Goal: Task Accomplishment & Management: Use online tool/utility

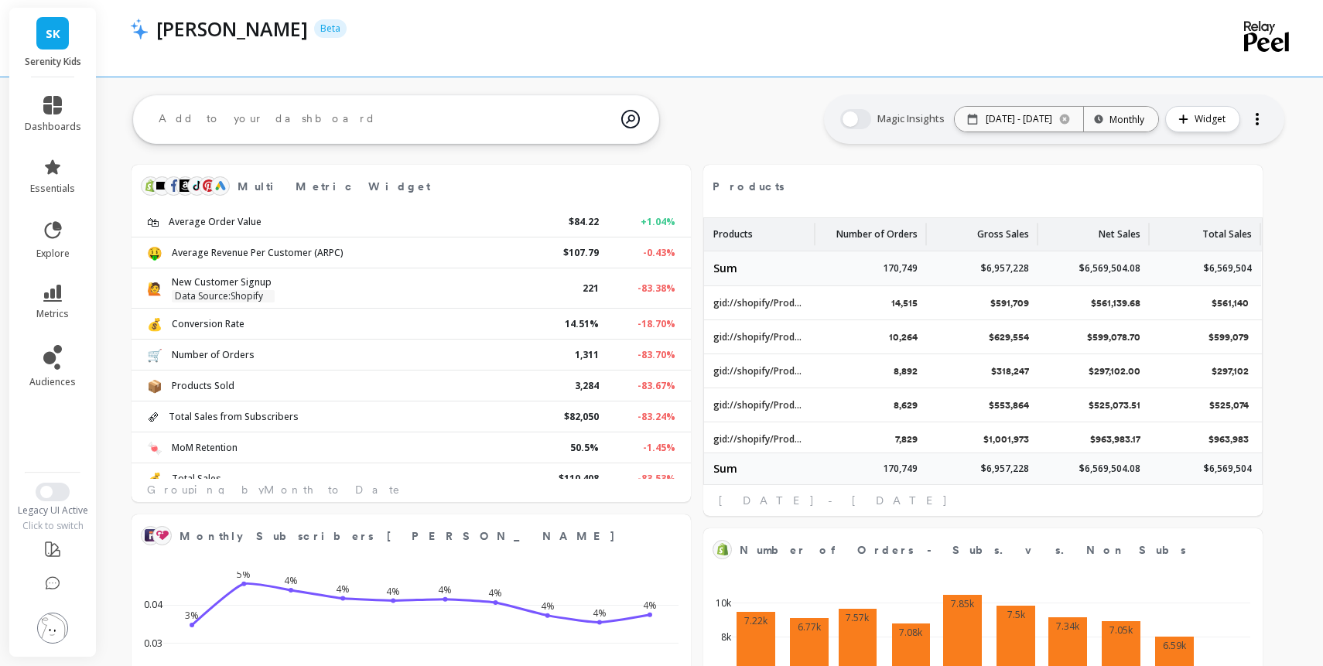
select select "sum"
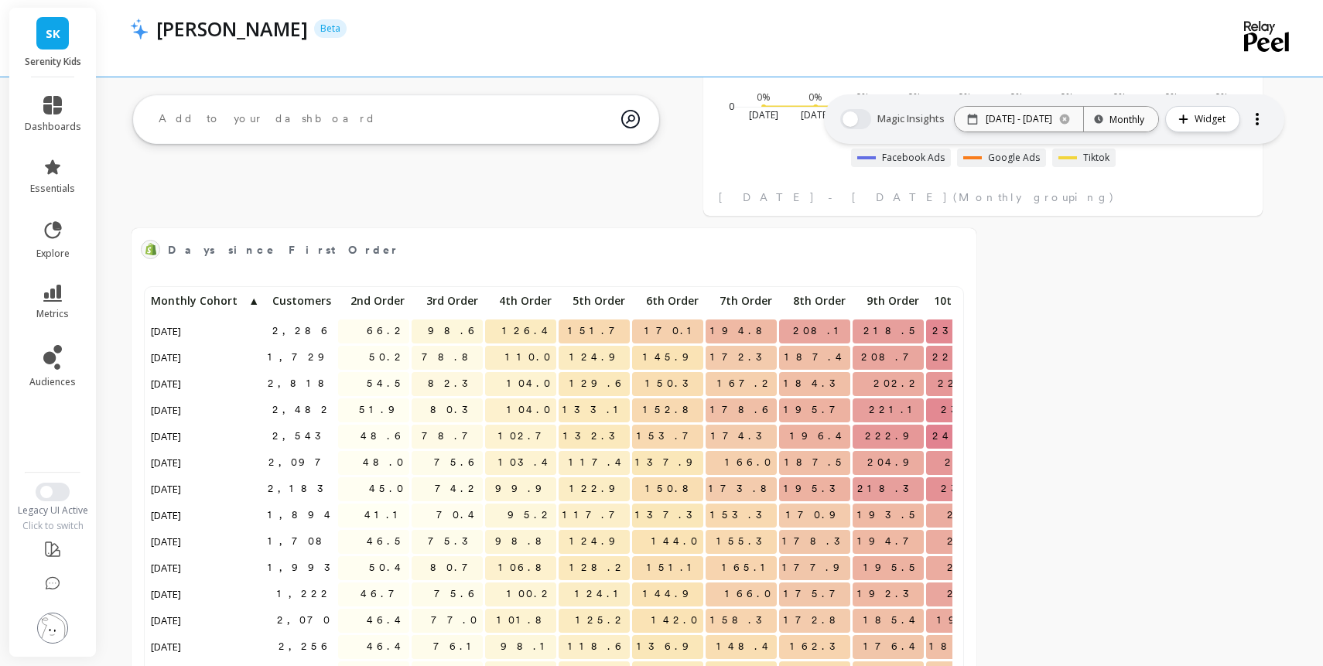
select select "sum"
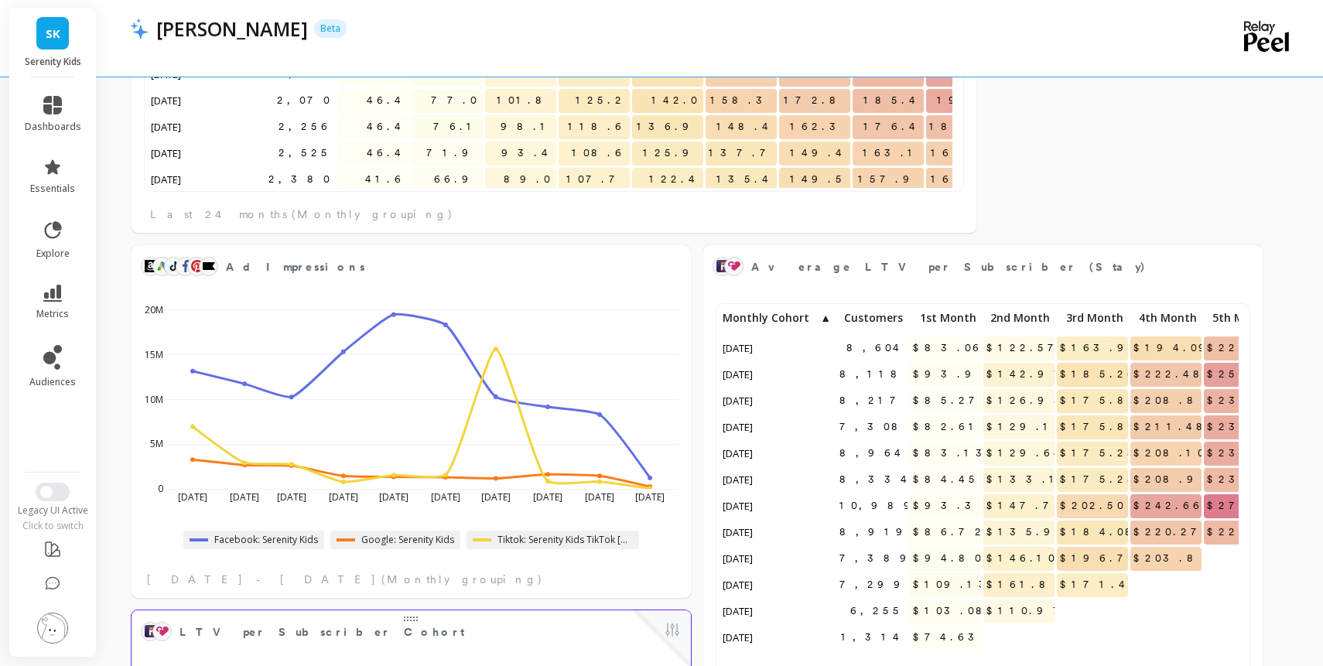
scroll to position [2848, 0]
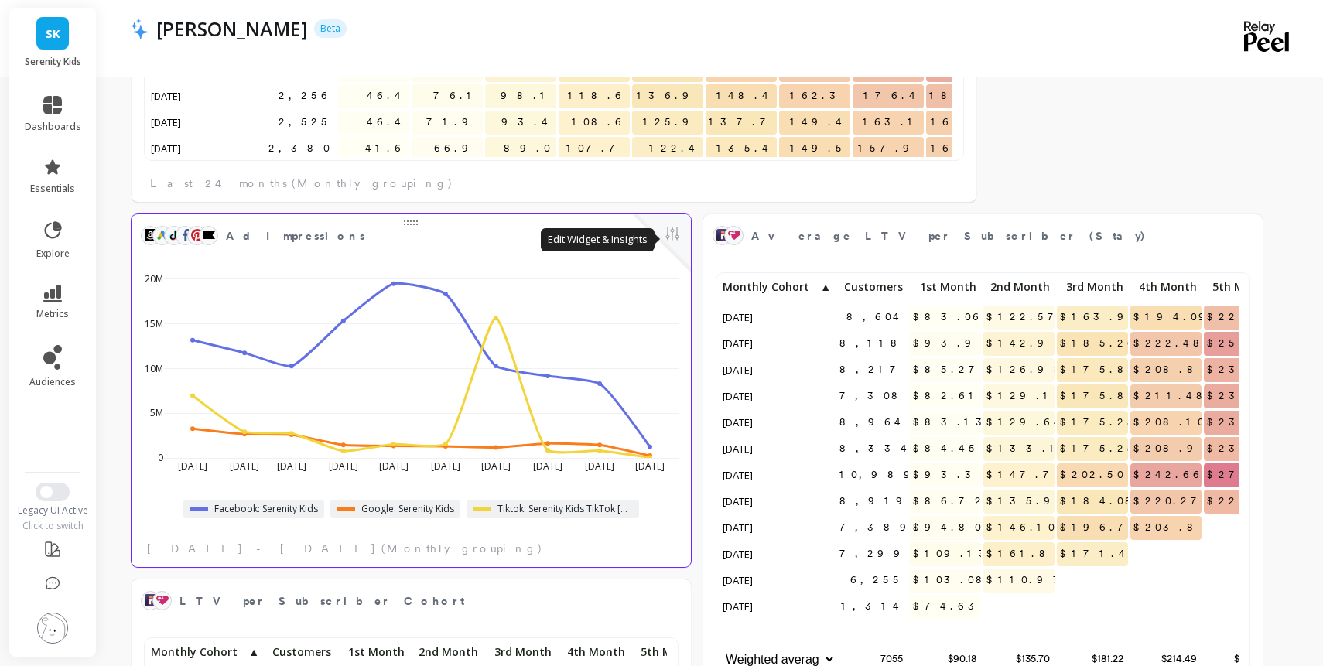
click at [681, 237] on button at bounding box center [672, 235] width 19 height 22
select select "sum"
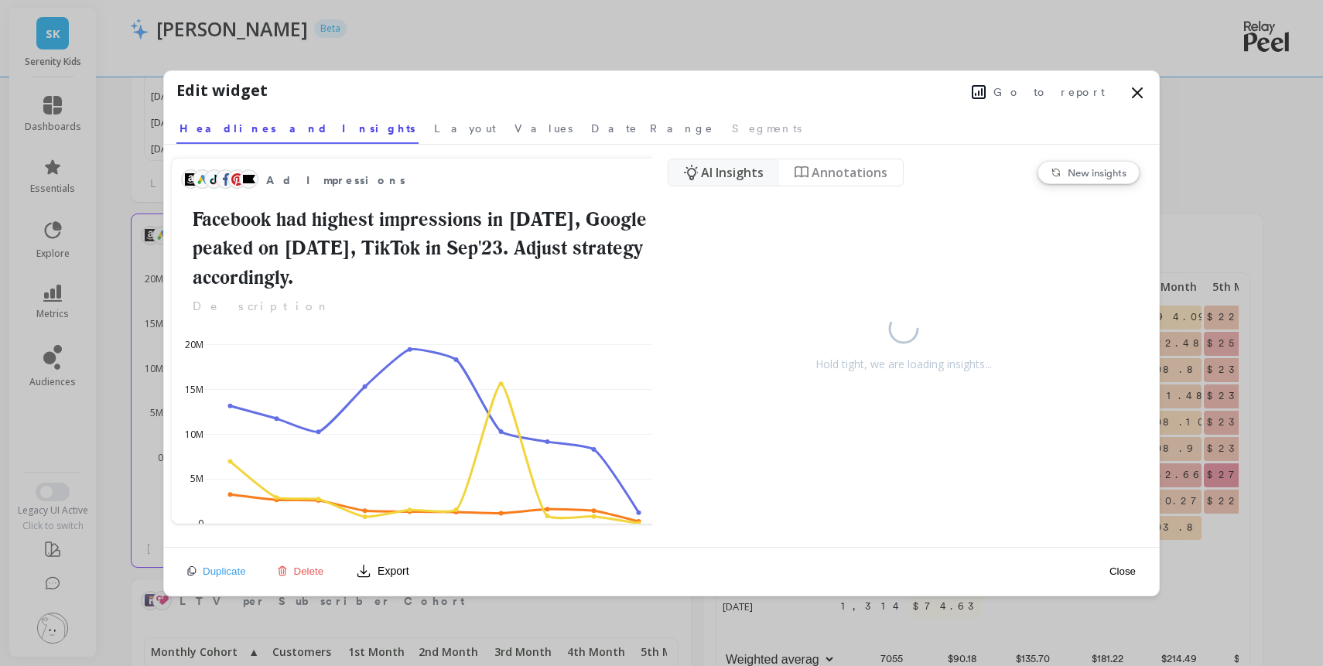
select select "sum"
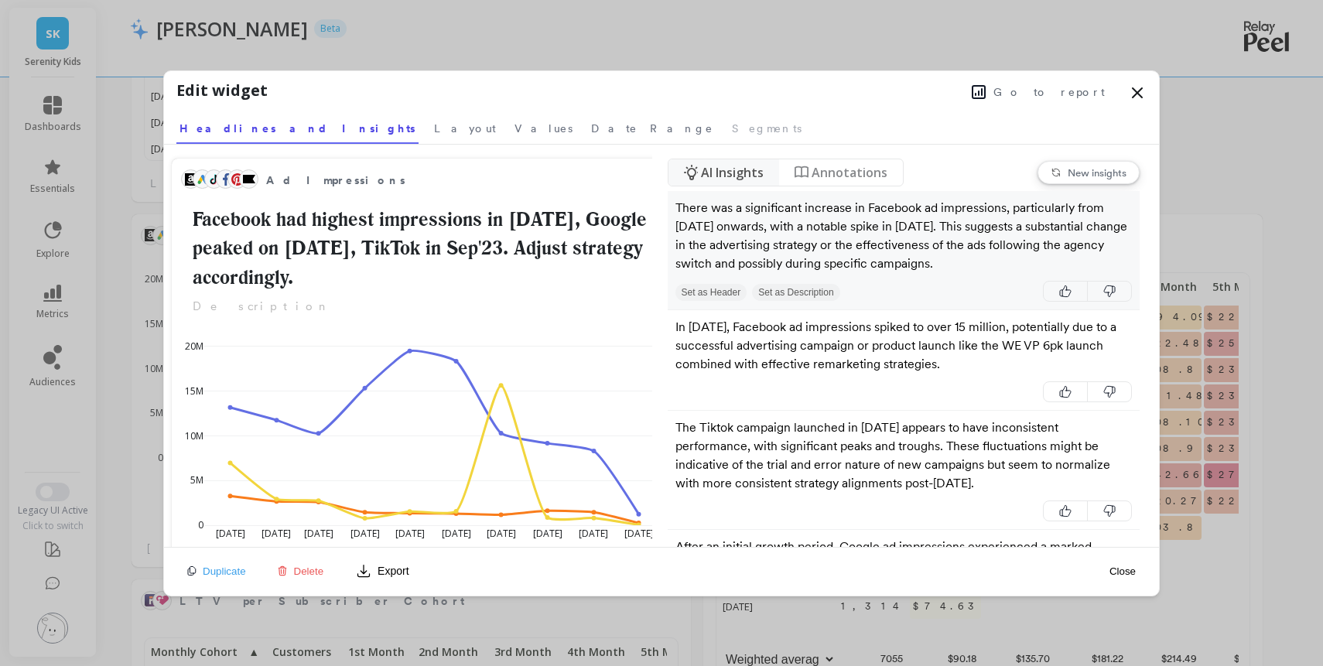
select select "sum"
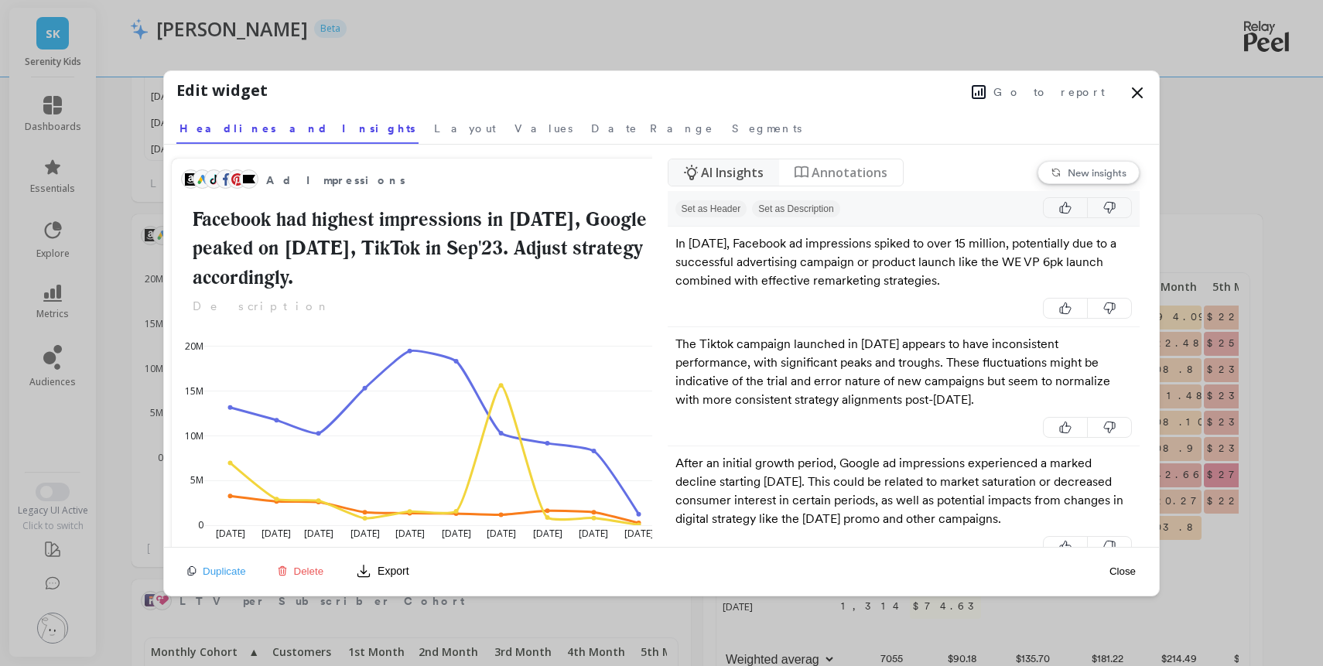
scroll to position [0, 0]
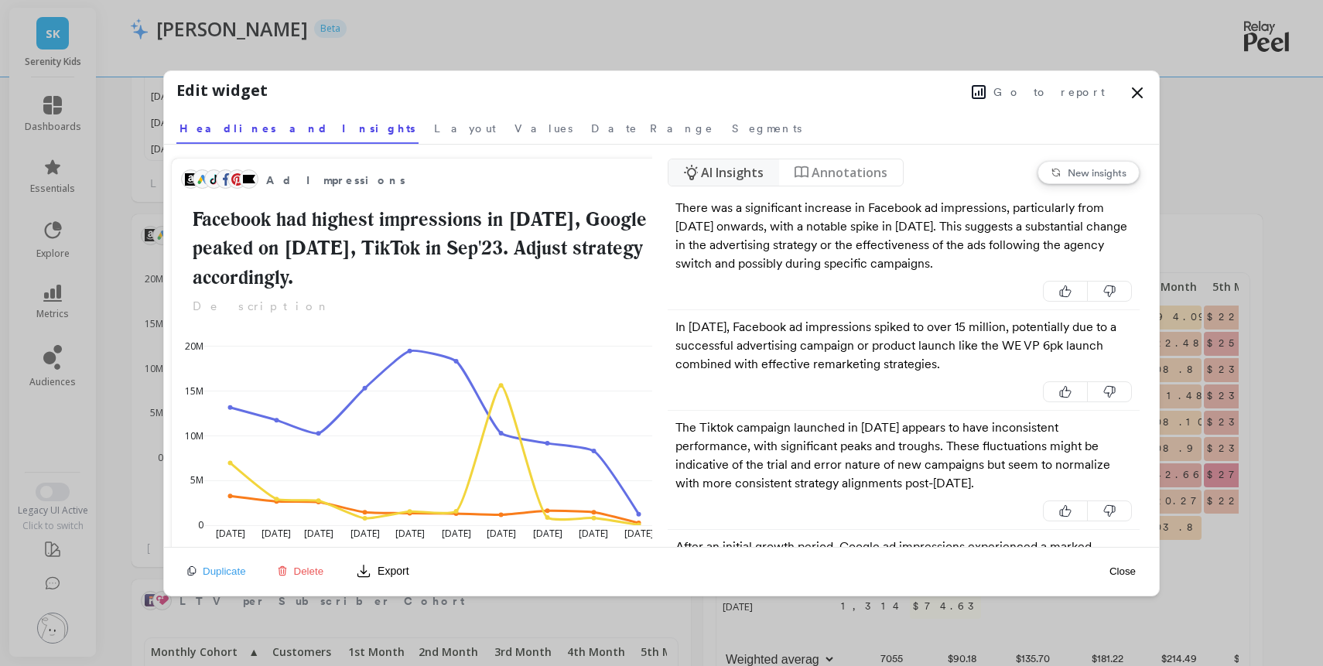
click at [1039, 95] on span "Go to report" at bounding box center [1048, 91] width 111 height 15
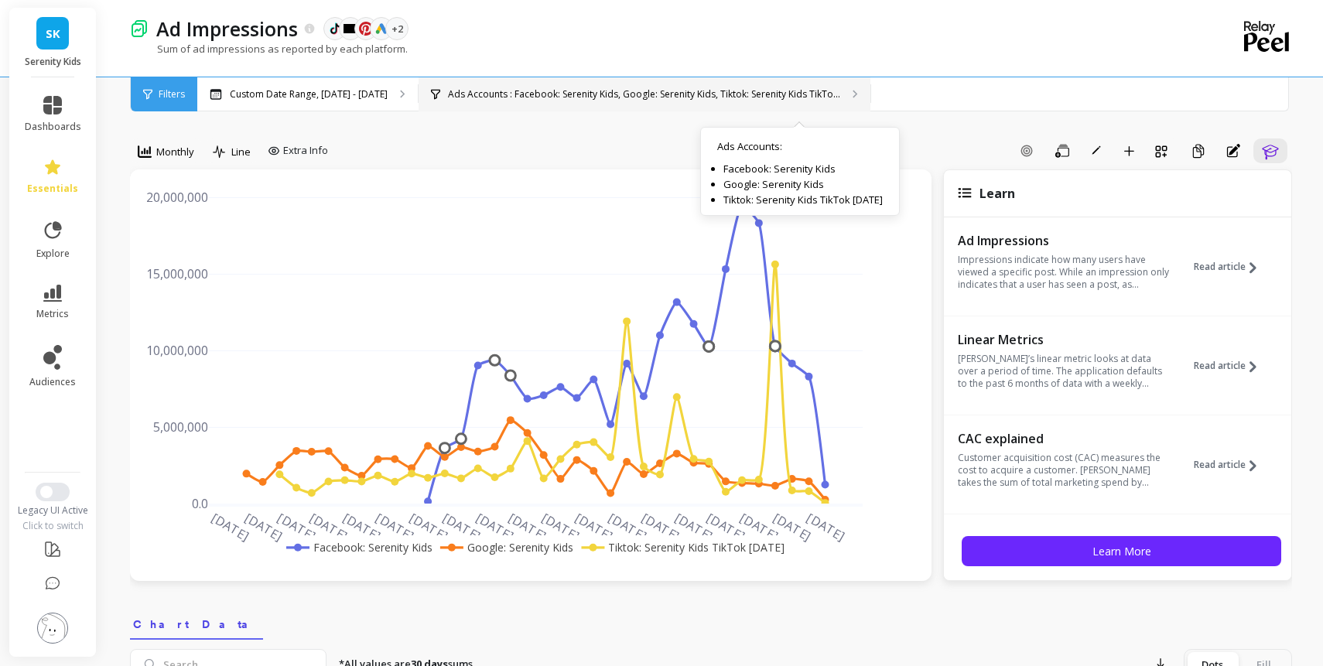
click at [804, 97] on p "Ads Accounts : Facebook: Serenity Kids, Google: Serenity Kids, Tiktok: Serenity…" at bounding box center [644, 94] width 392 height 12
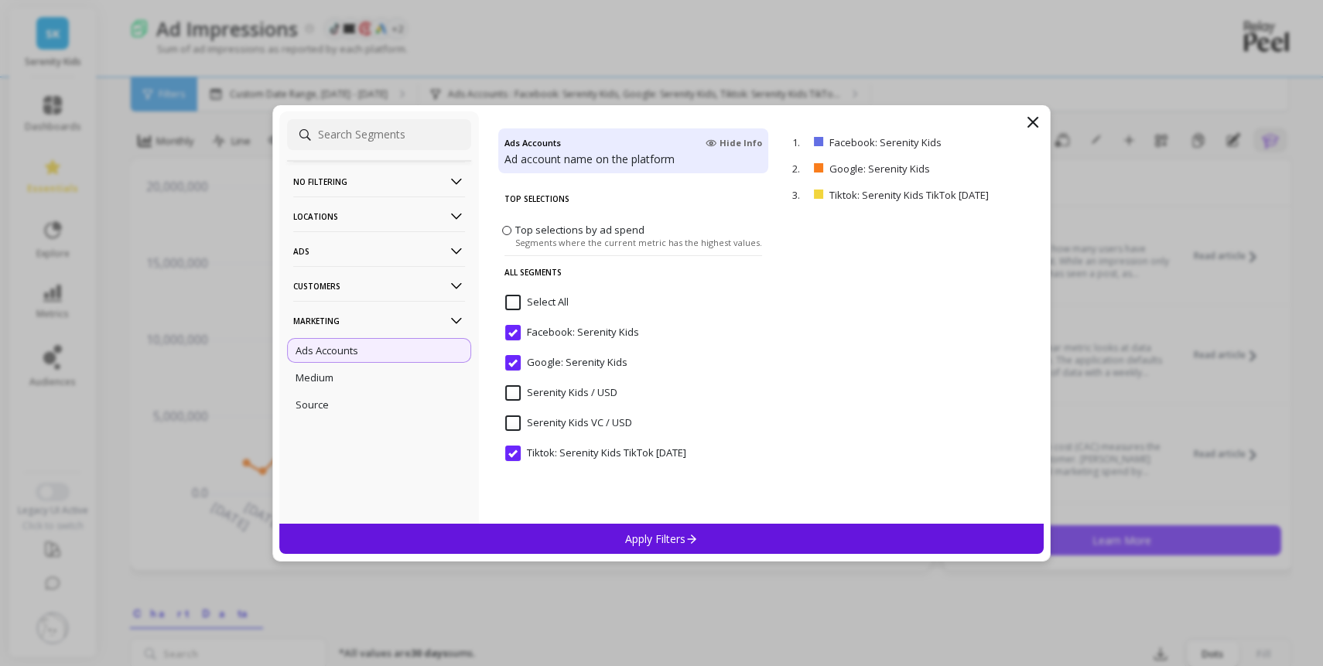
scroll to position [9, 0]
click at [551, 401] on input "Serenity Kids / USD" at bounding box center [561, 392] width 112 height 15
click at [545, 425] on input "Serenity Kids VC / USD" at bounding box center [568, 422] width 127 height 15
click at [582, 514] on div "Top Selections Top selections by ad spend Segments where the current metric has…" at bounding box center [633, 349] width 270 height 333
click at [578, 534] on div "Apply Filters" at bounding box center [661, 539] width 764 height 30
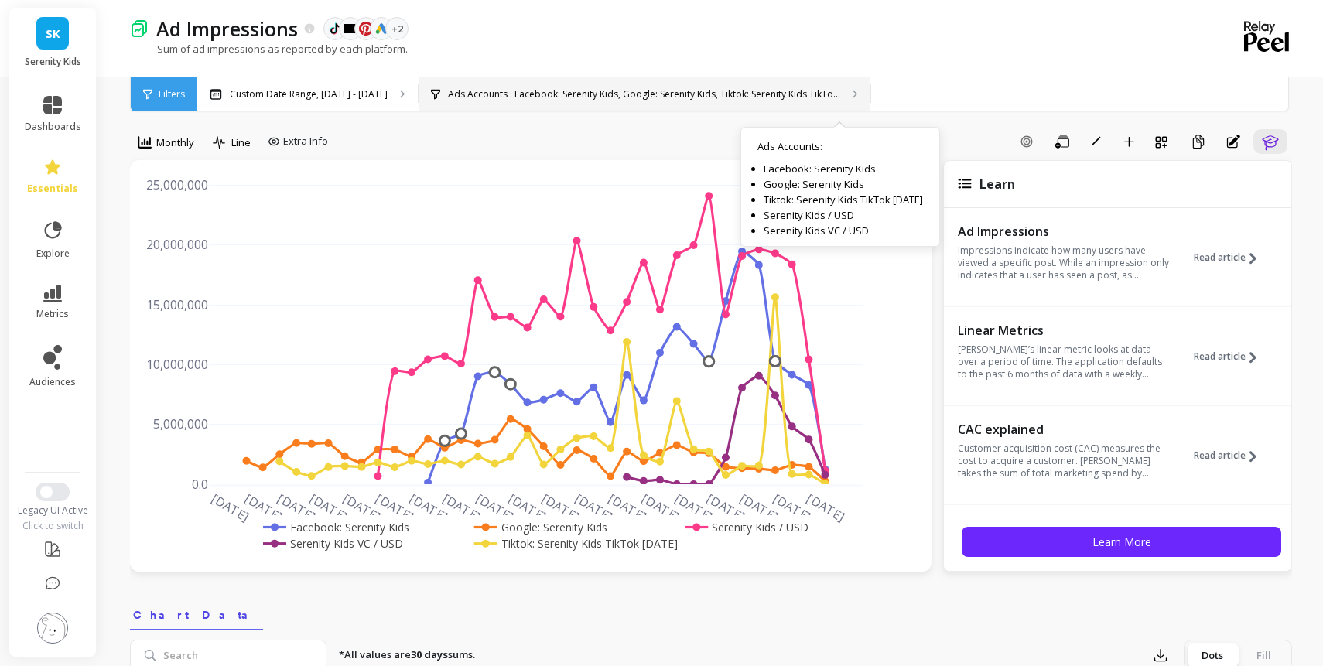
click at [670, 94] on p "Ads Accounts : Facebook: Serenity Kids, Google: Serenity Kids, Tiktok: Serenity…" at bounding box center [644, 94] width 392 height 12
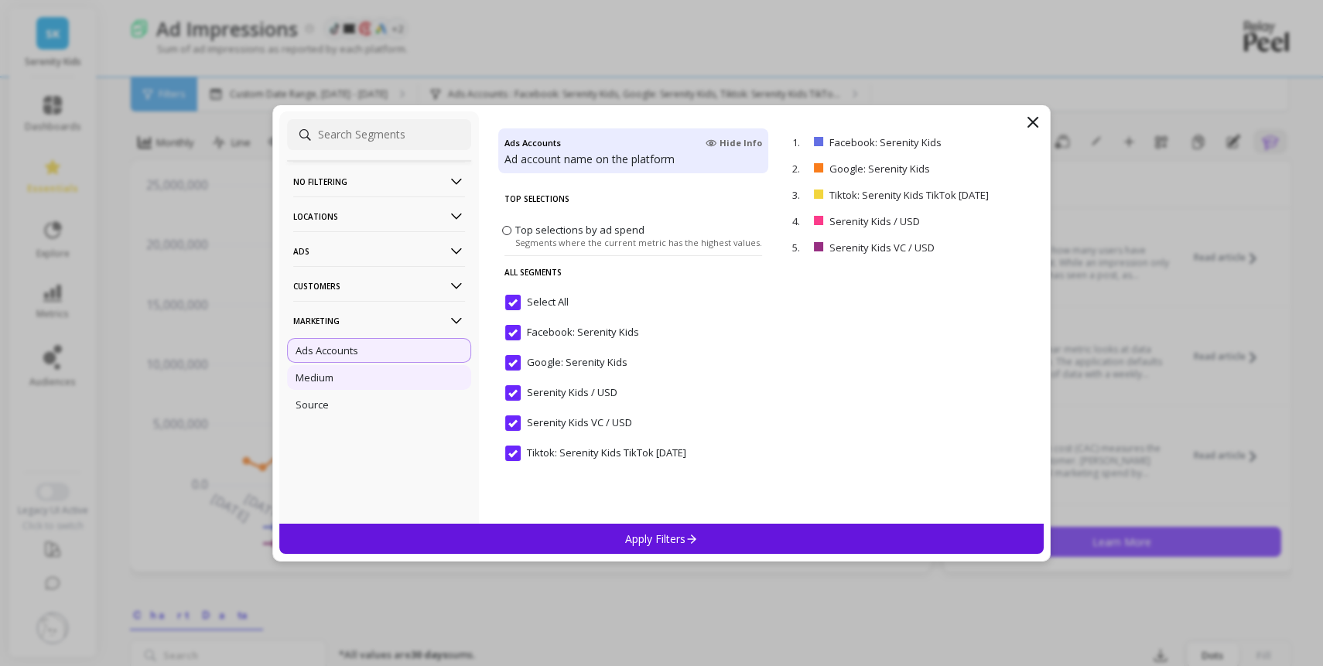
click at [336, 381] on div "Medium" at bounding box center [379, 377] width 184 height 25
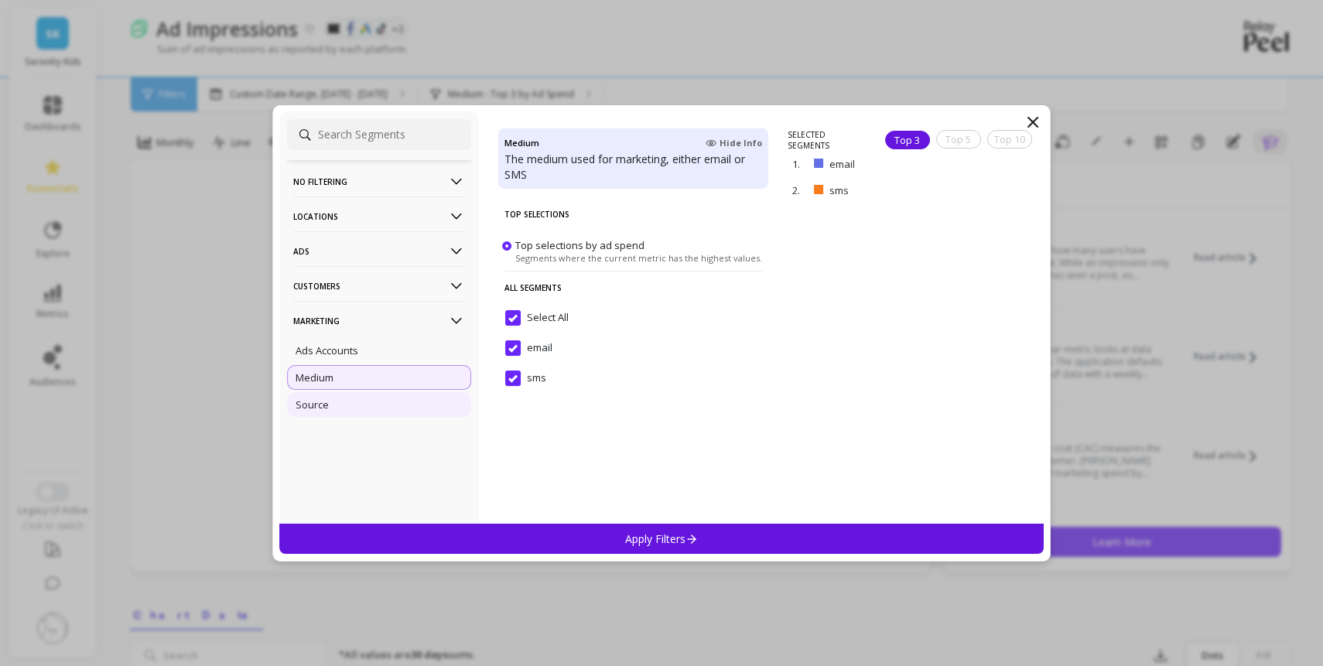
click at [336, 407] on div "Source" at bounding box center [379, 404] width 184 height 25
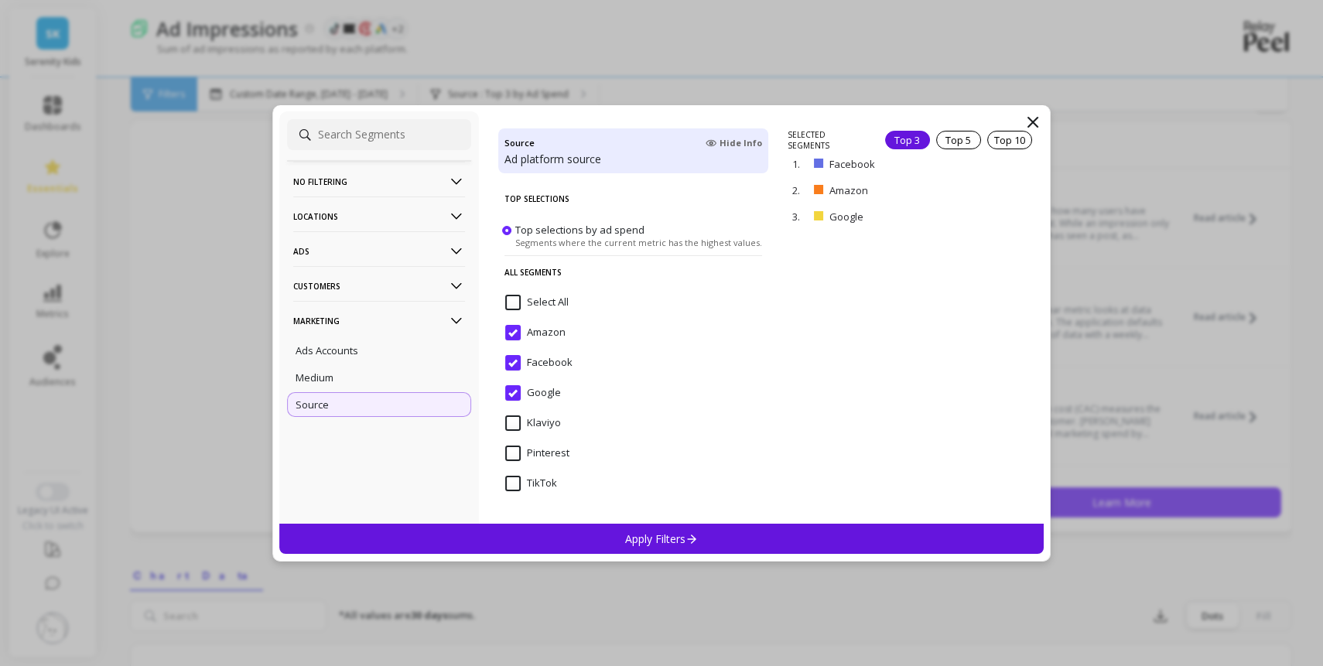
scroll to position [28, 0]
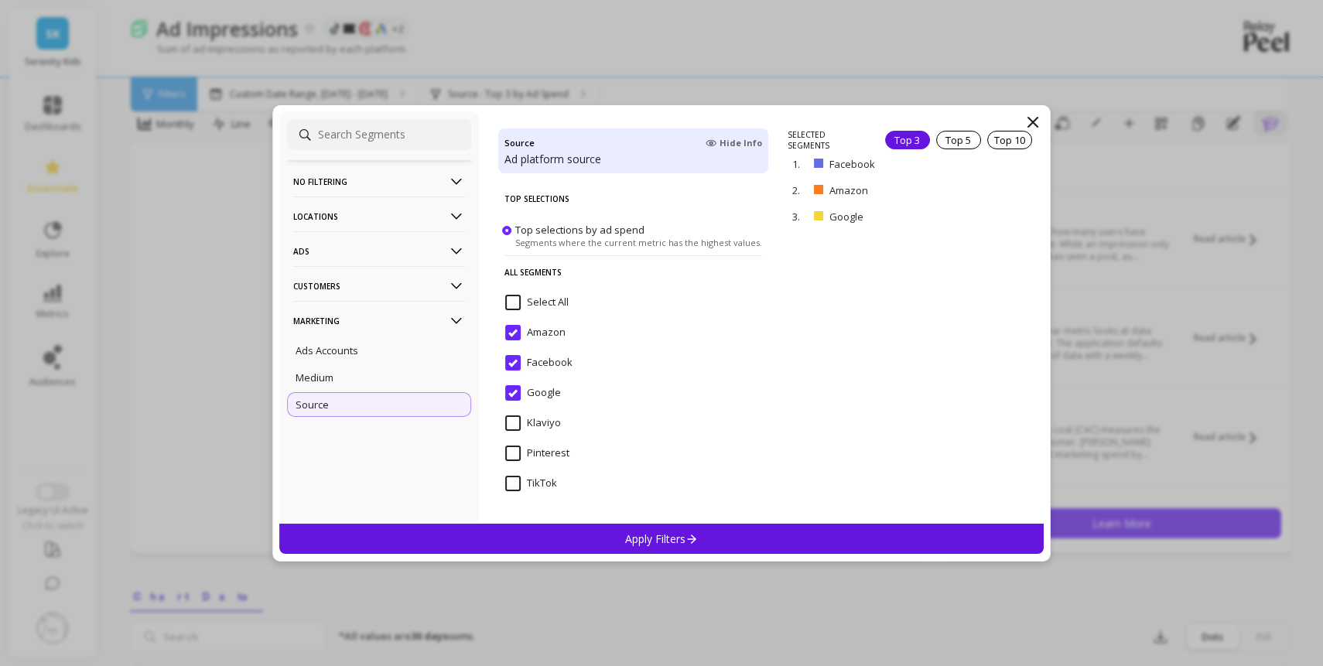
click at [514, 491] on input "TikTok" at bounding box center [531, 483] width 52 height 15
click at [516, 336] on input "Amazon" at bounding box center [535, 332] width 60 height 15
click at [658, 535] on p "Apply Filters" at bounding box center [661, 538] width 73 height 15
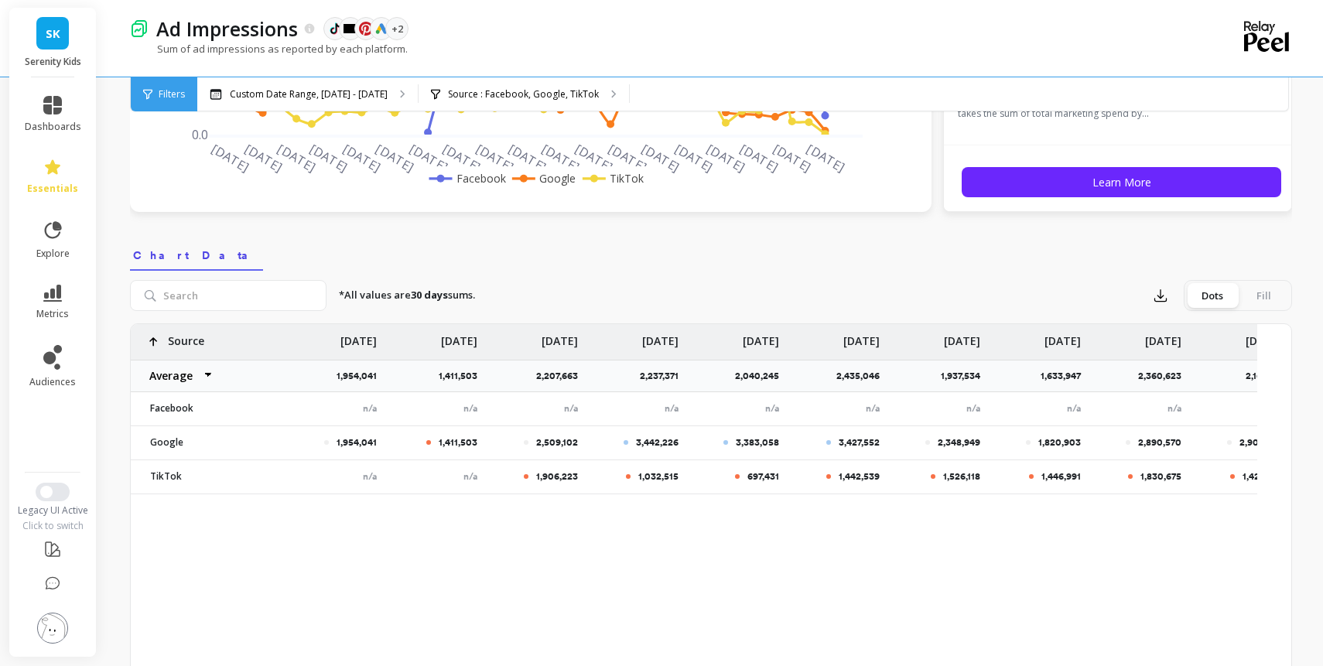
scroll to position [367, 0]
click at [224, 393] on select "Average Sum Max Min" at bounding box center [177, 377] width 93 height 31
select select "sum"
click at [207, 393] on select "Average Sum Max Min" at bounding box center [177, 377] width 93 height 31
click at [157, 393] on select "Average Sum Max Min" at bounding box center [177, 377] width 93 height 31
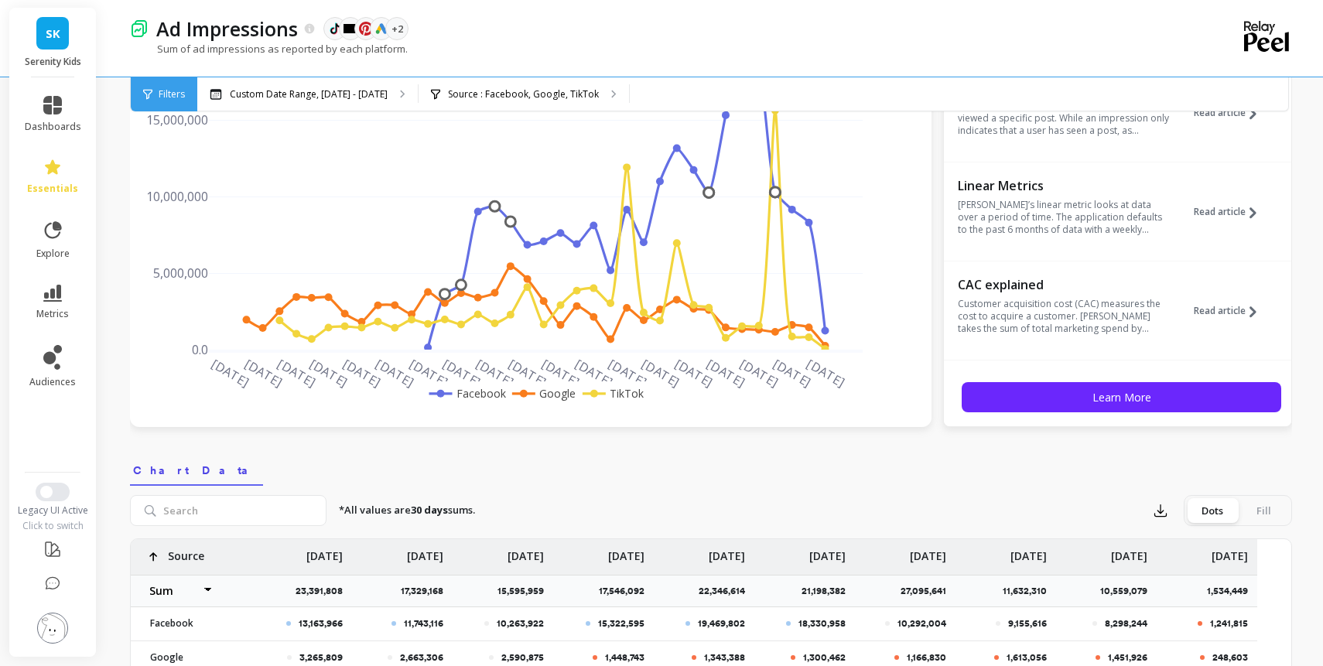
scroll to position [153, 0]
click at [599, 90] on p "Source : Facebook, Google, TikTok" at bounding box center [523, 94] width 151 height 12
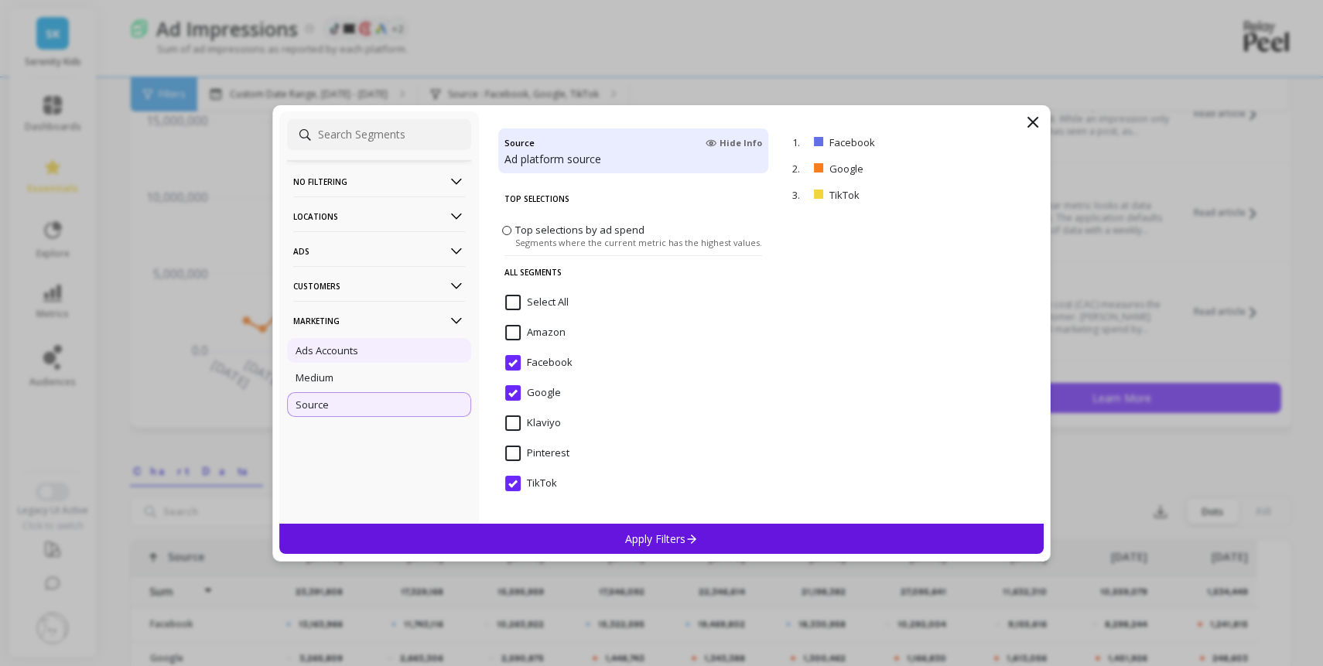
click at [377, 351] on div "Ads Accounts" at bounding box center [379, 350] width 184 height 25
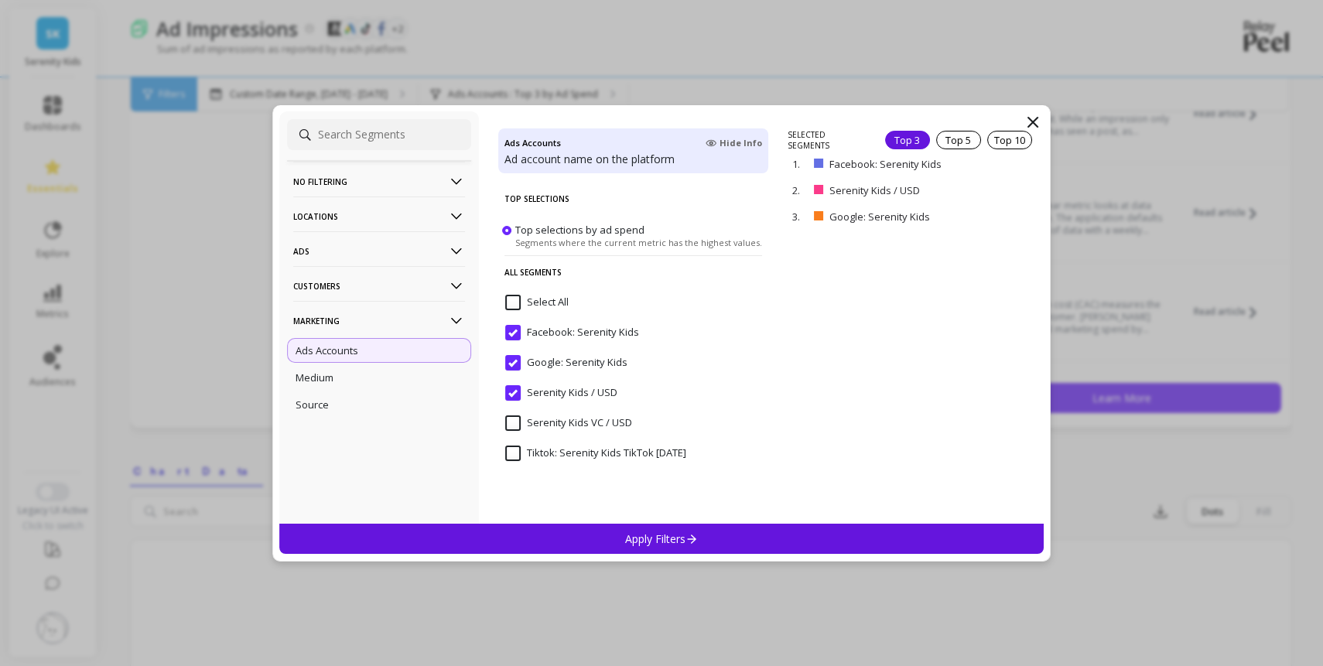
click at [514, 461] on input "Tiktok: Serenity Kids TikTok [DATE]" at bounding box center [595, 453] width 181 height 15
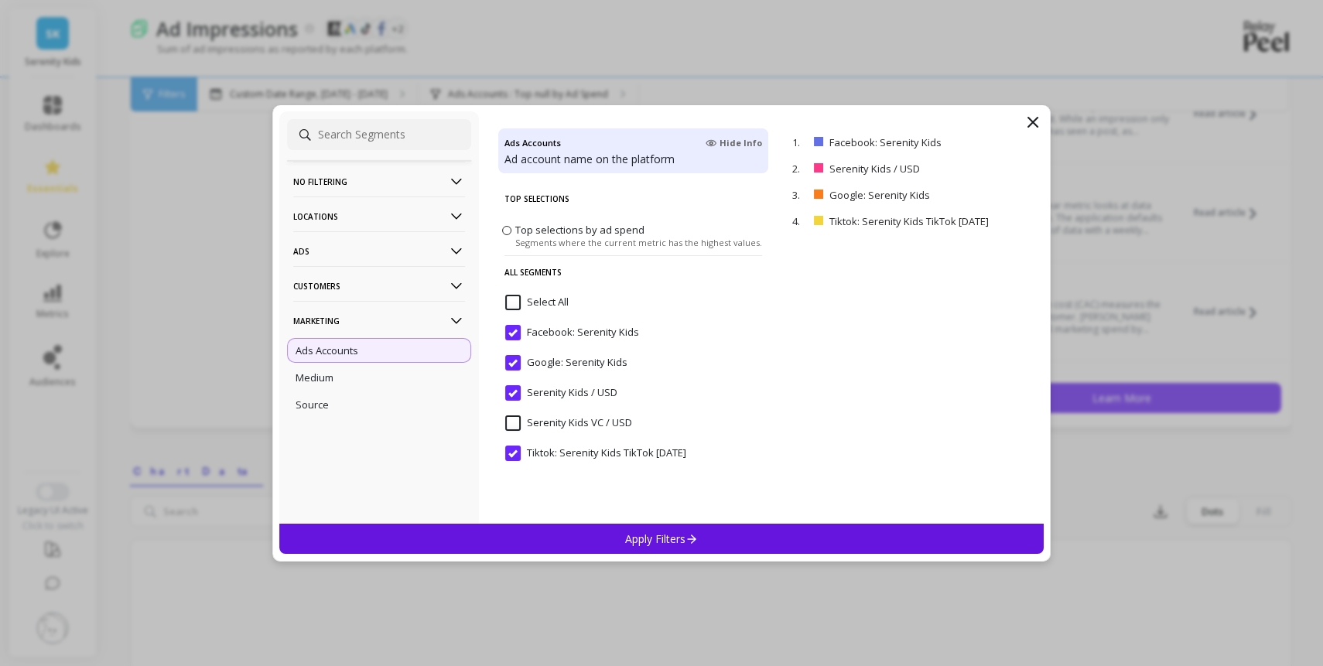
click at [1032, 118] on icon at bounding box center [1032, 122] width 19 height 19
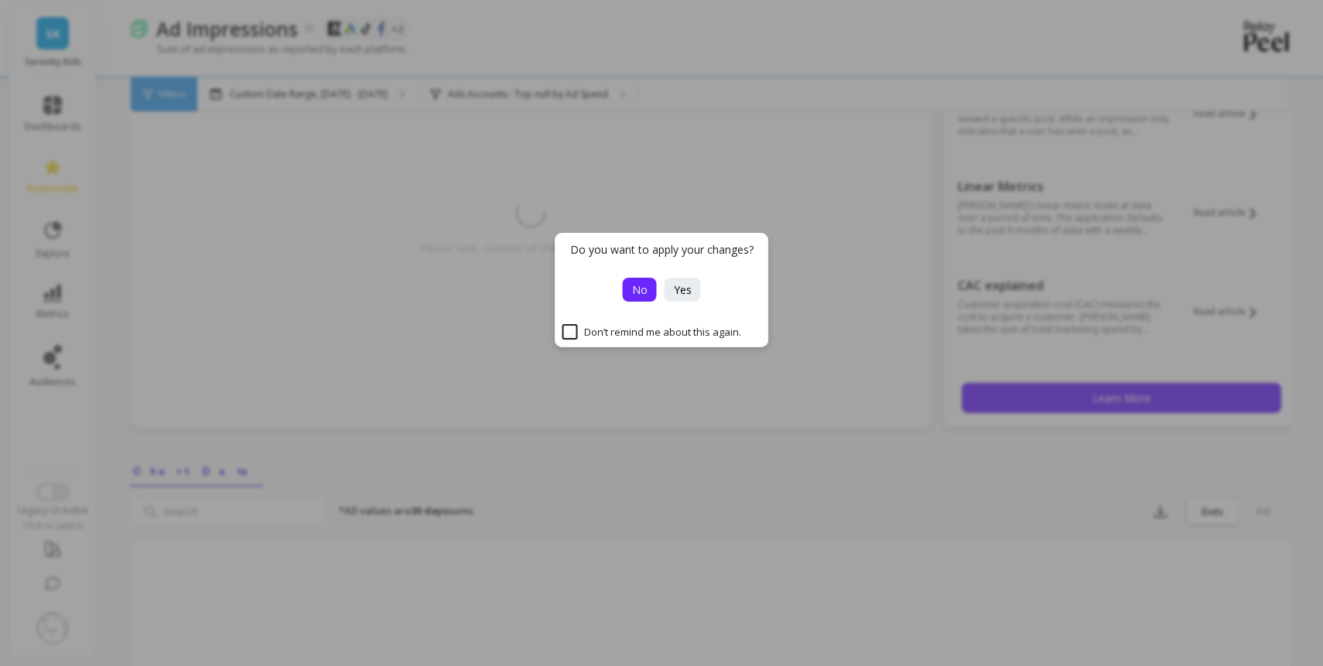
click at [640, 298] on button "No" at bounding box center [640, 290] width 34 height 24
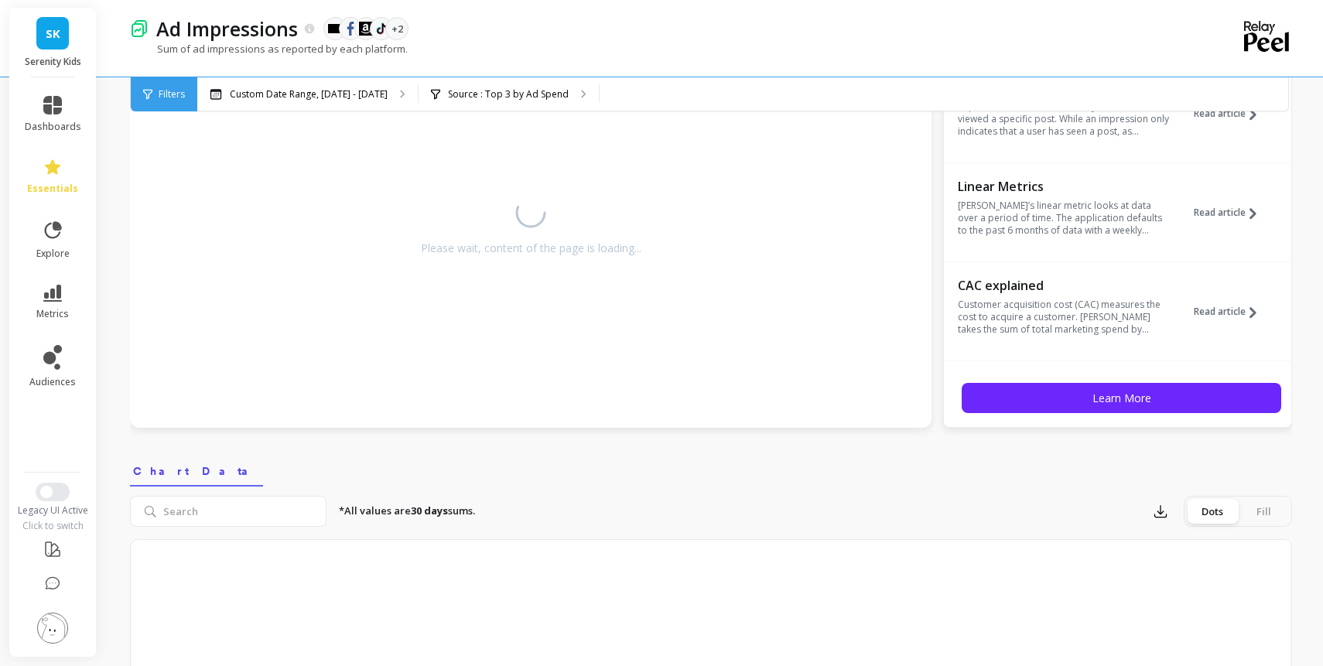
select select "sum"
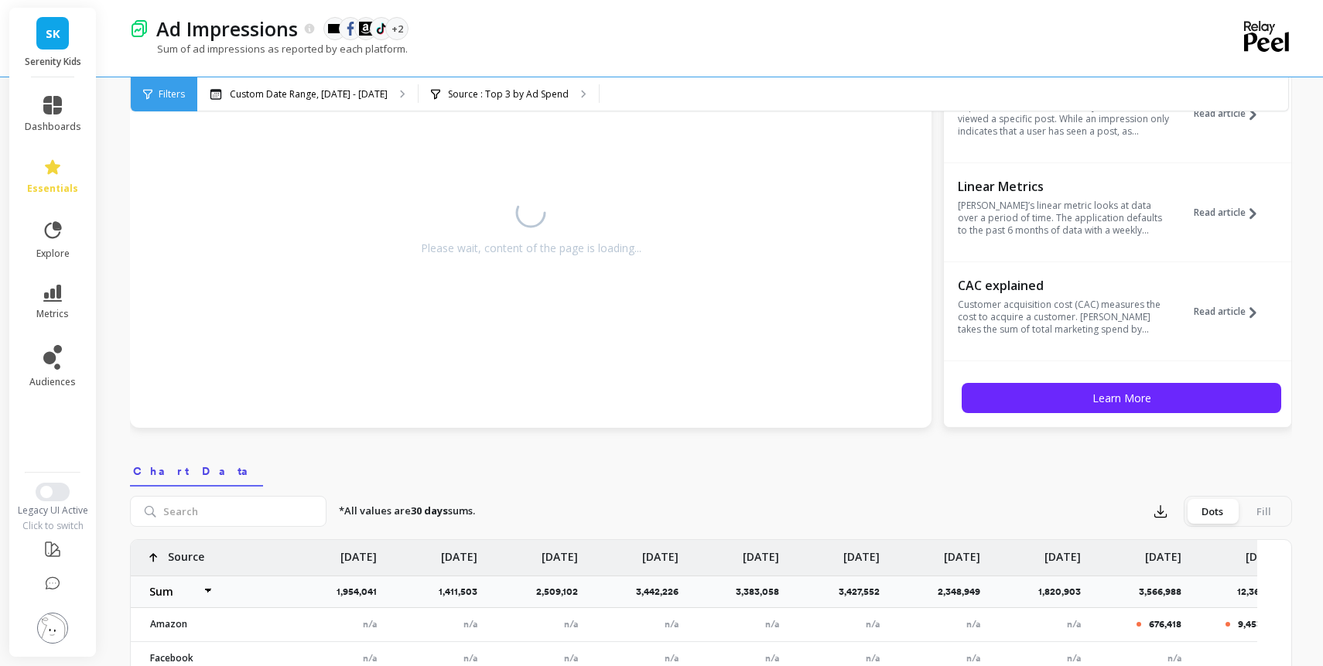
select select "sum"
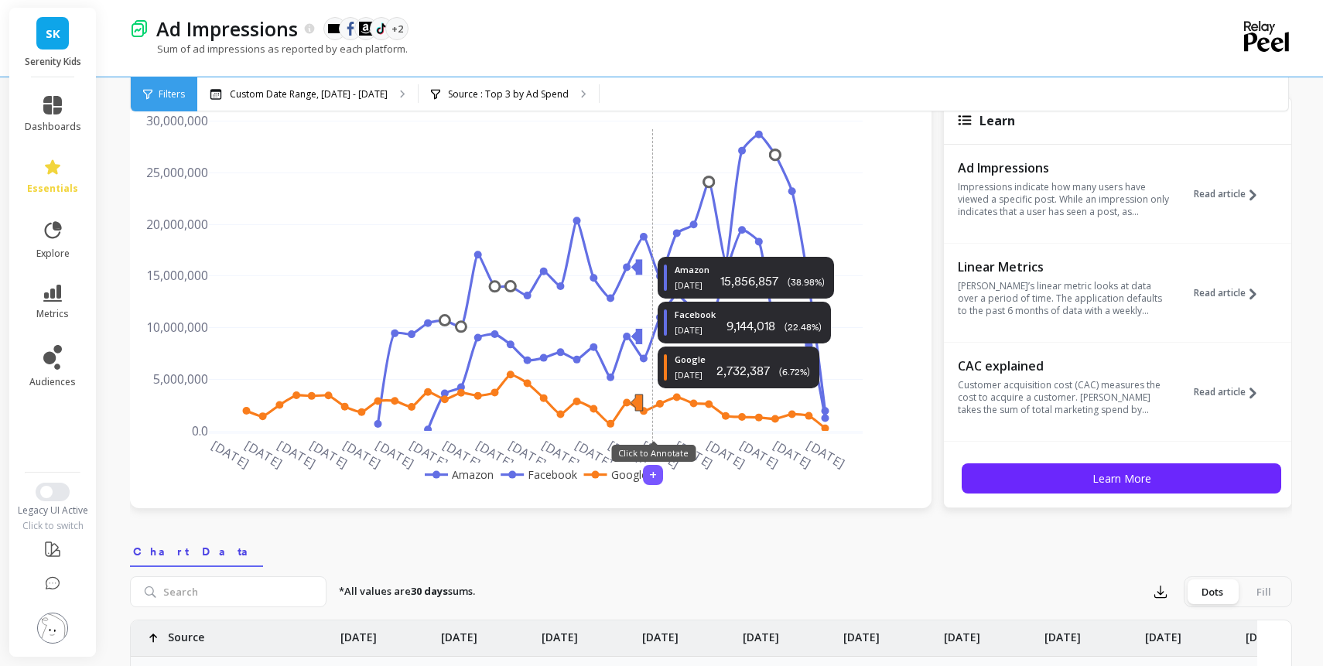
scroll to position [67, 0]
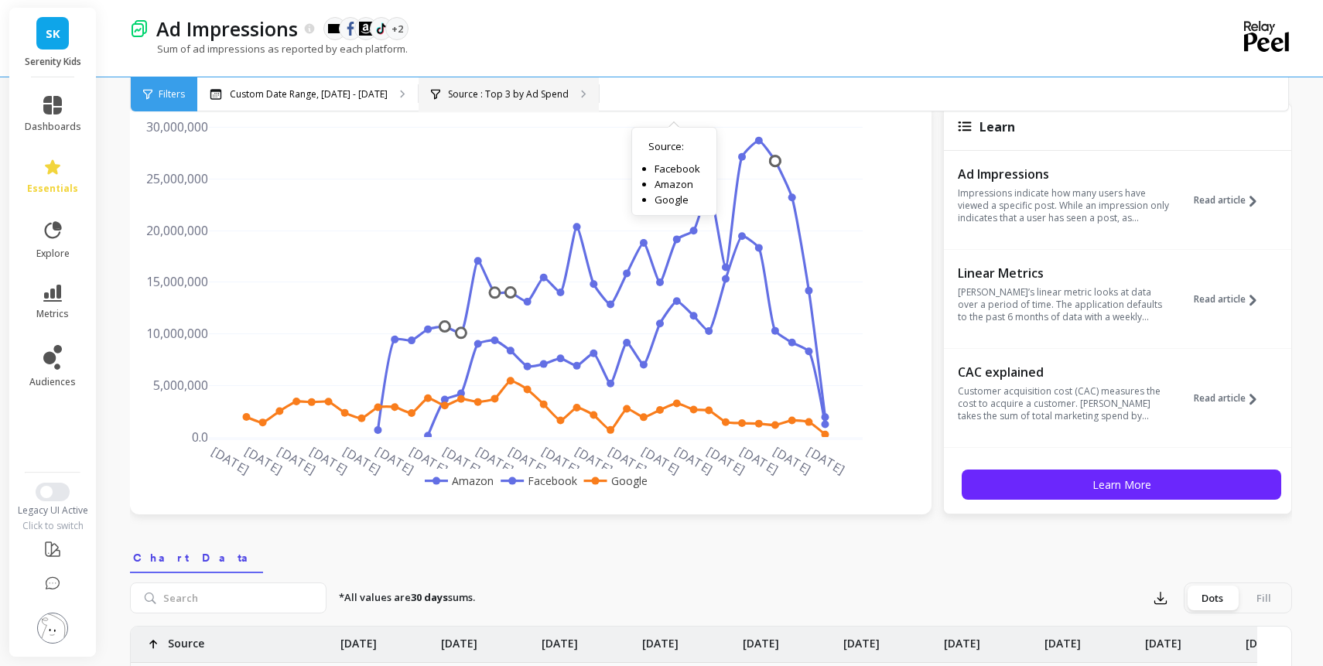
click at [568, 94] on p "Source : Top 3 by Ad Spend" at bounding box center [508, 94] width 121 height 12
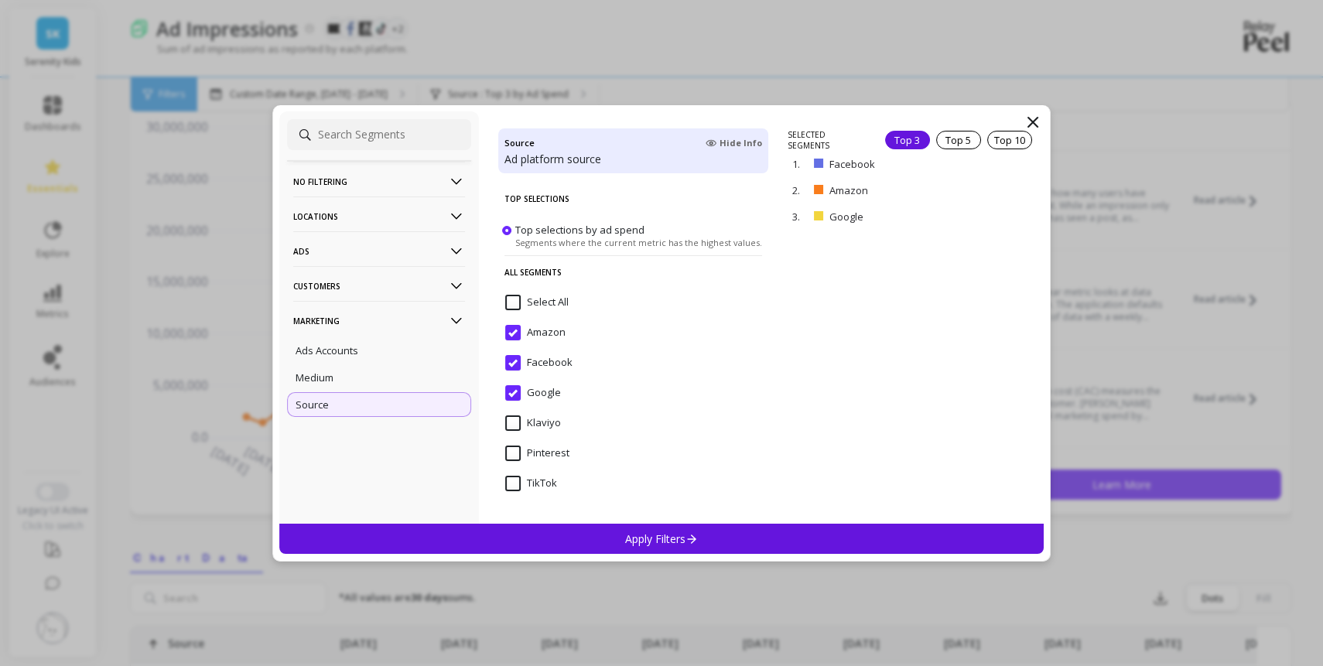
click at [514, 340] on input "Amazon" at bounding box center [535, 332] width 60 height 15
select select "sum"
click at [509, 486] on input "TikTok" at bounding box center [531, 483] width 52 height 15
select select "sum"
click at [546, 528] on div "Apply Filters" at bounding box center [661, 539] width 764 height 30
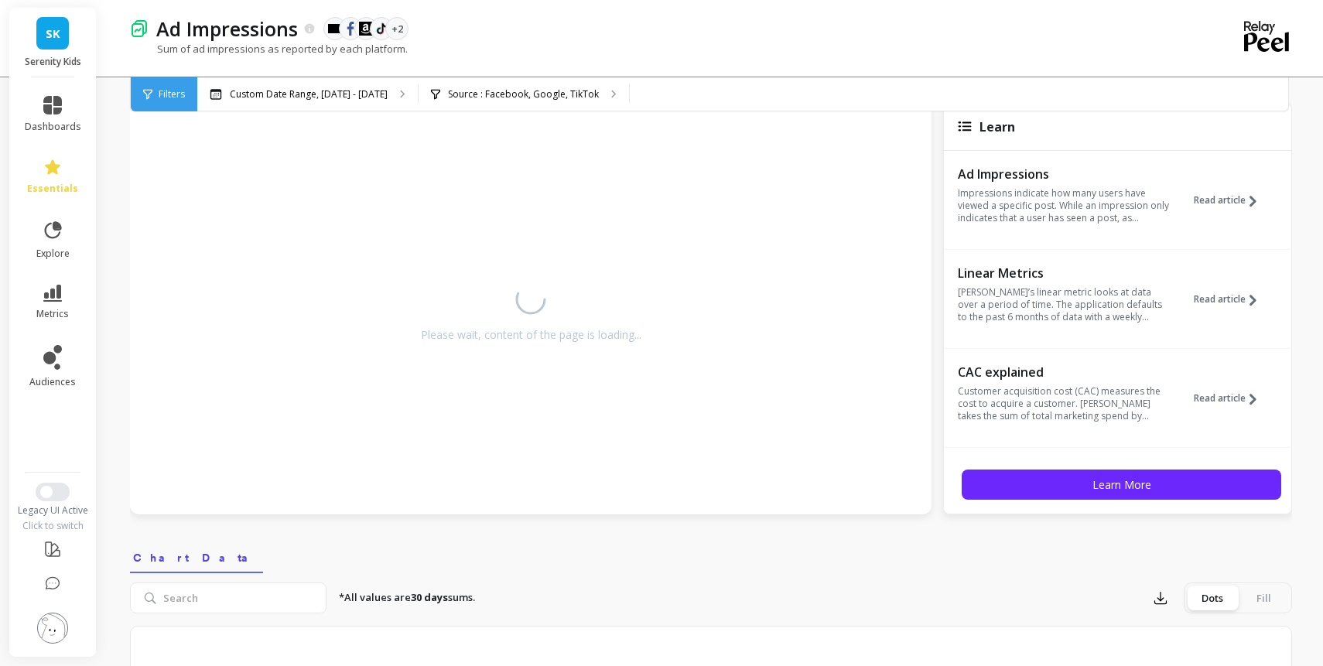
select select "sum"
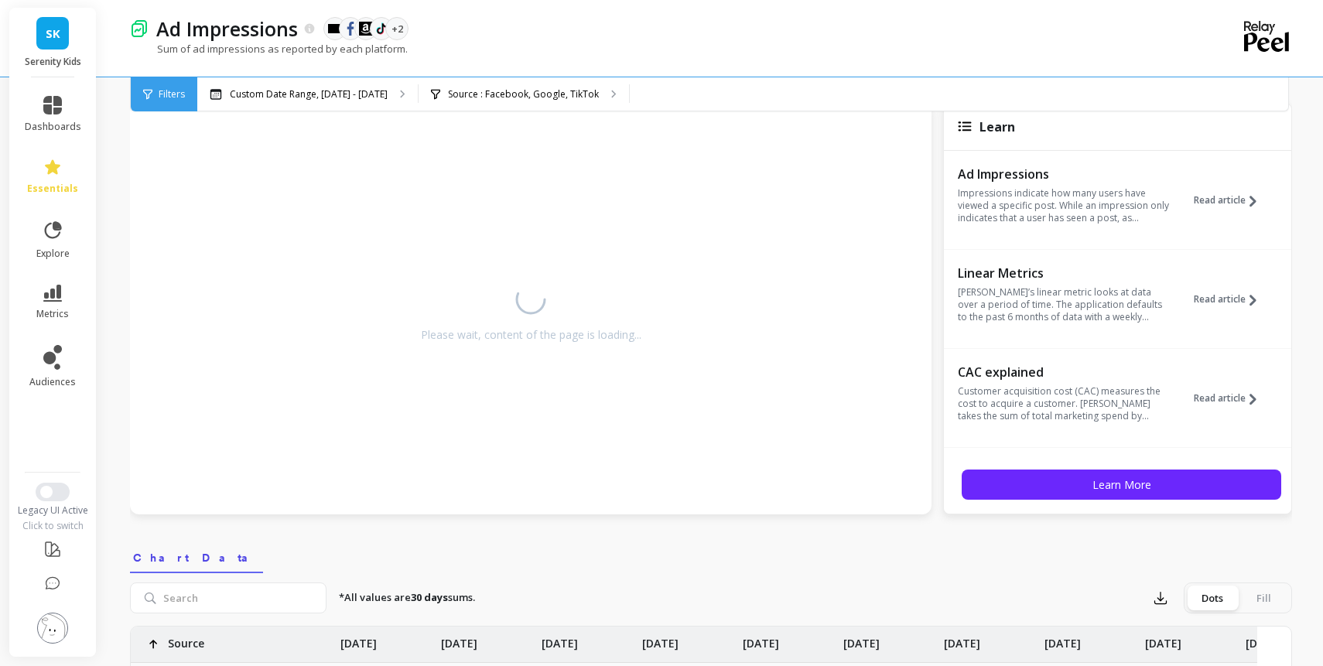
select select "sum"
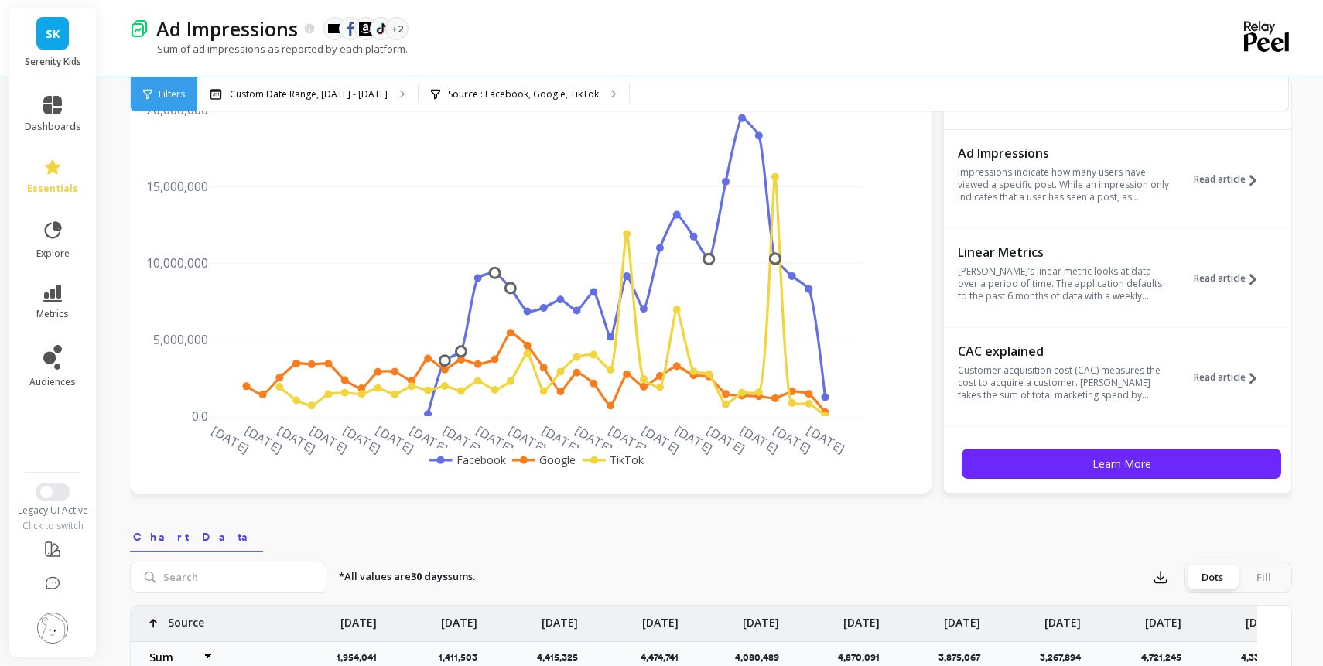
scroll to position [64, 0]
